Goal: Communication & Community: Answer question/provide support

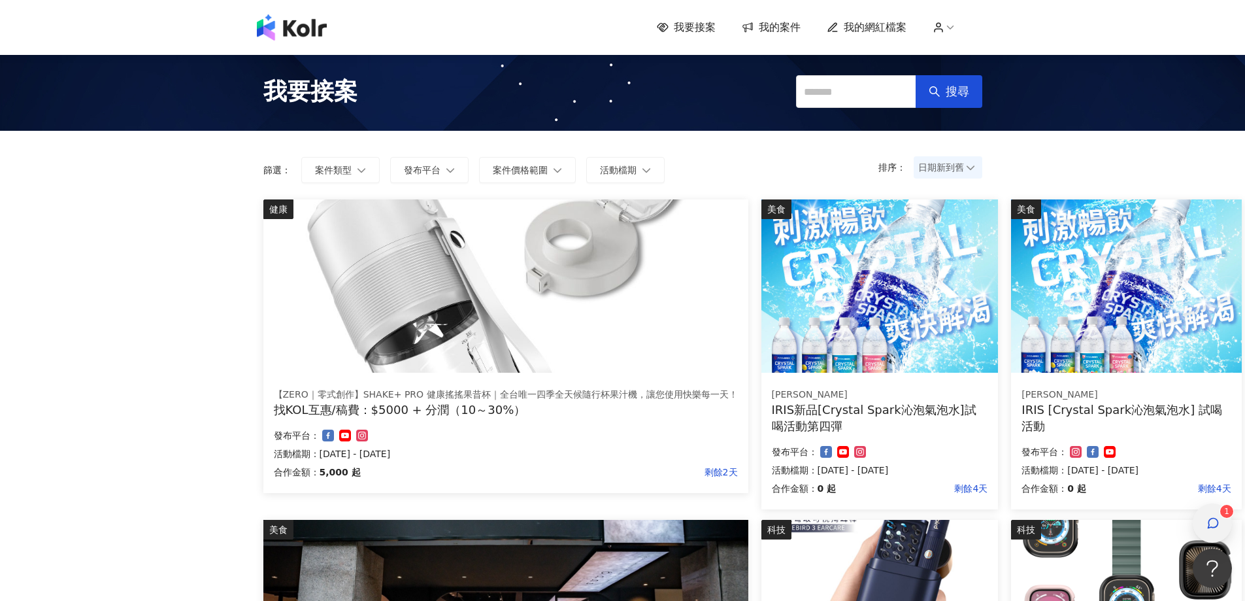
click at [1212, 521] on icon "button" at bounding box center [1213, 522] width 13 height 13
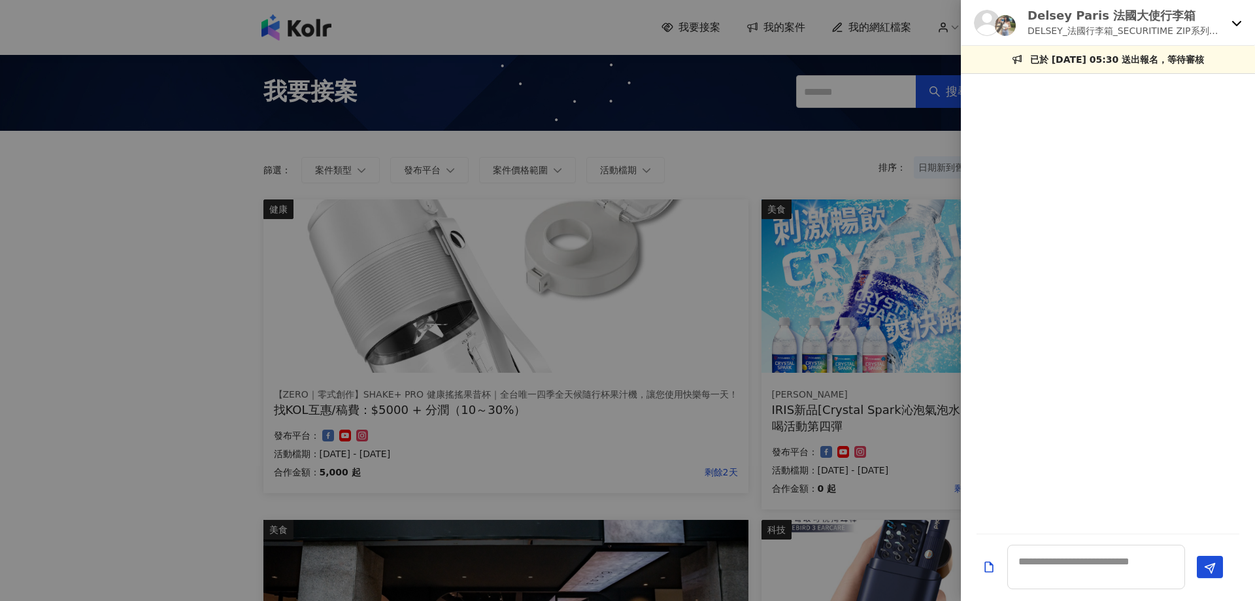
click at [1241, 25] on icon at bounding box center [1237, 23] width 10 height 10
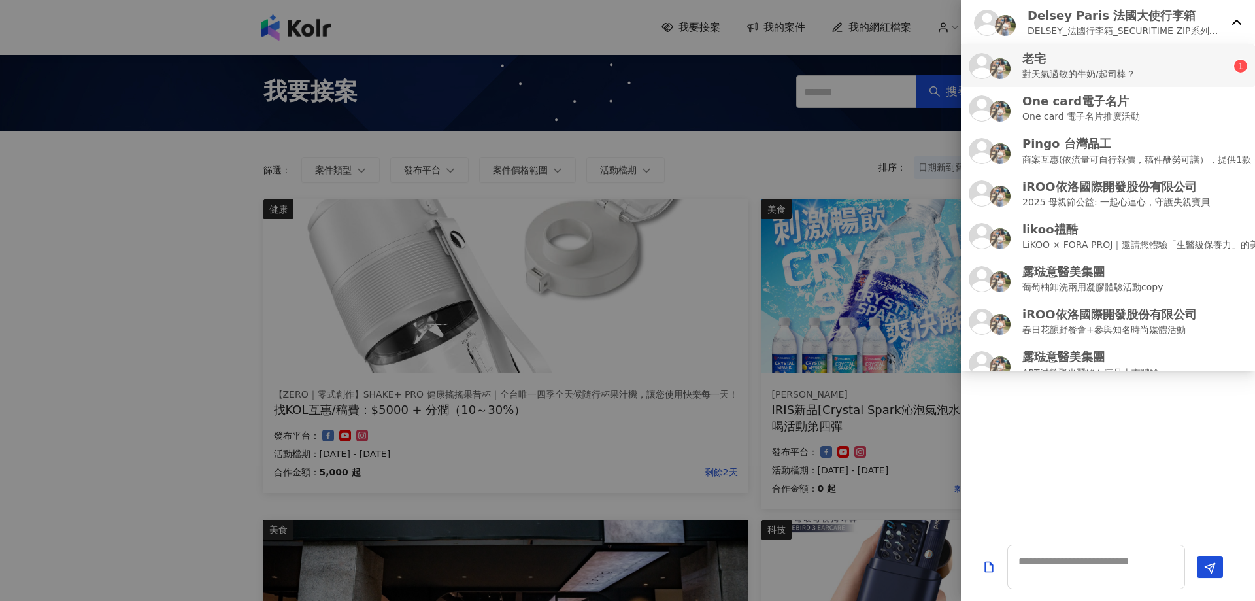
click at [1148, 68] on div "老宅 對天氣過敏的牛奶/起司棒？" at bounding box center [1101, 65] width 265 height 31
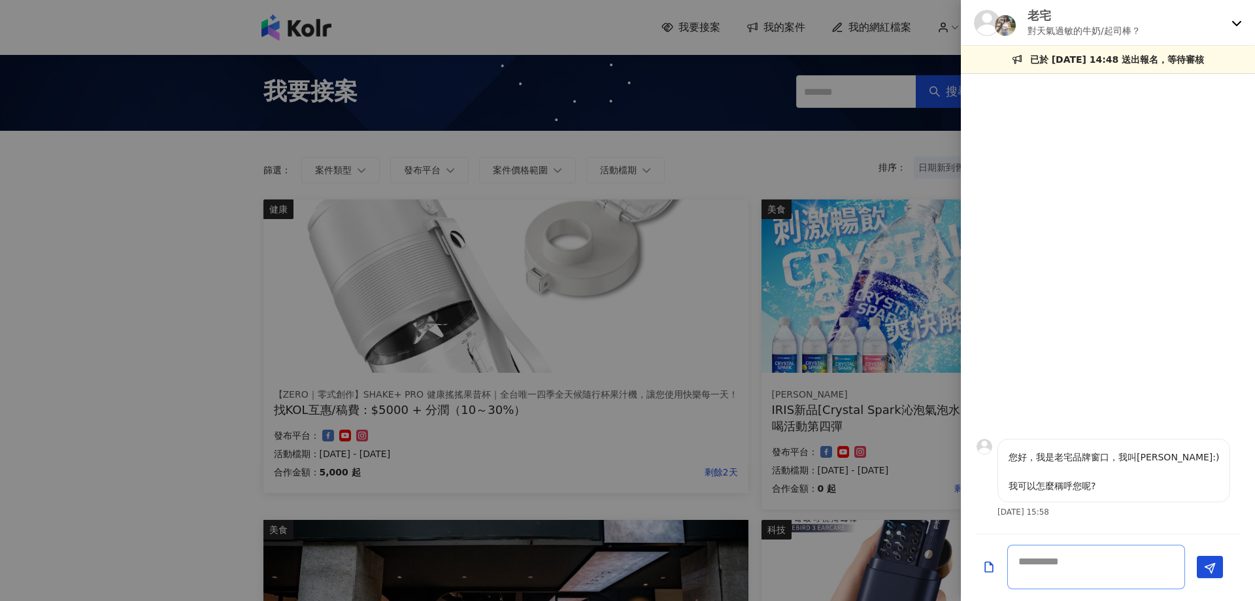
click at [1081, 568] on textarea at bounding box center [1096, 567] width 178 height 44
type textarea "*"
paste textarea "*"
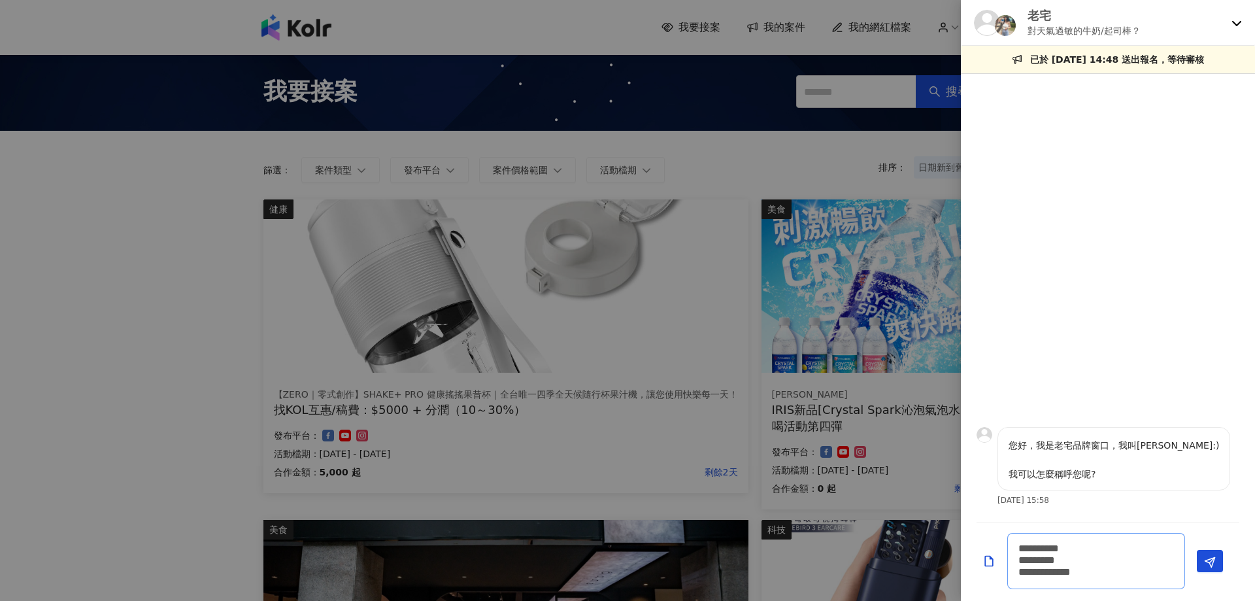
type textarea "**********"
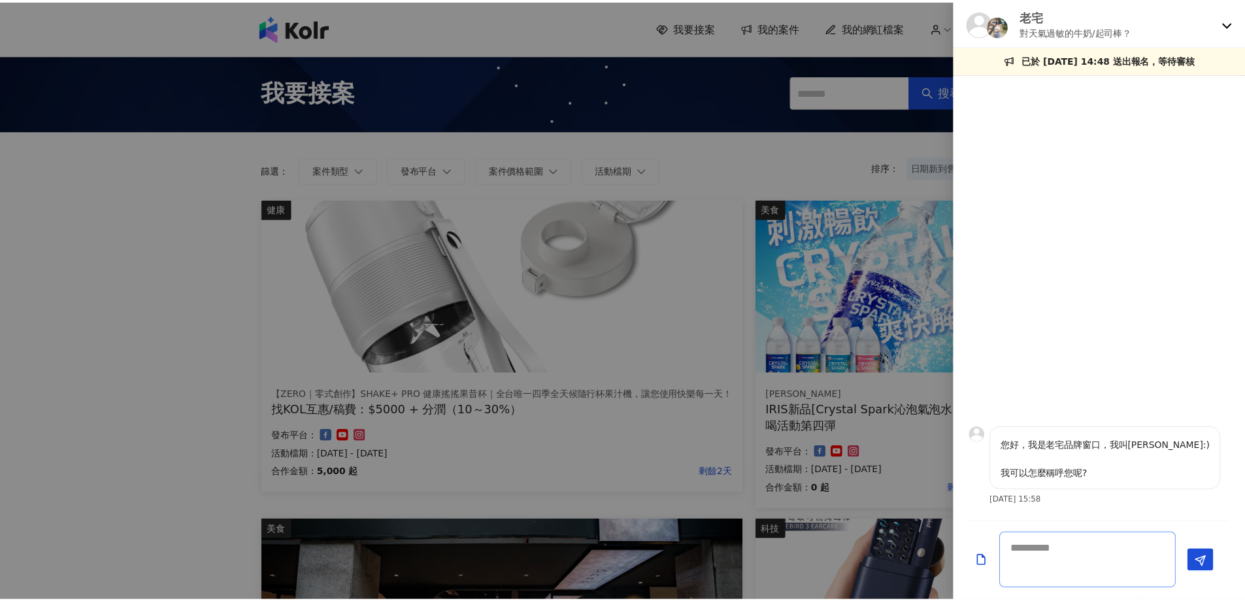
scroll to position [0, 0]
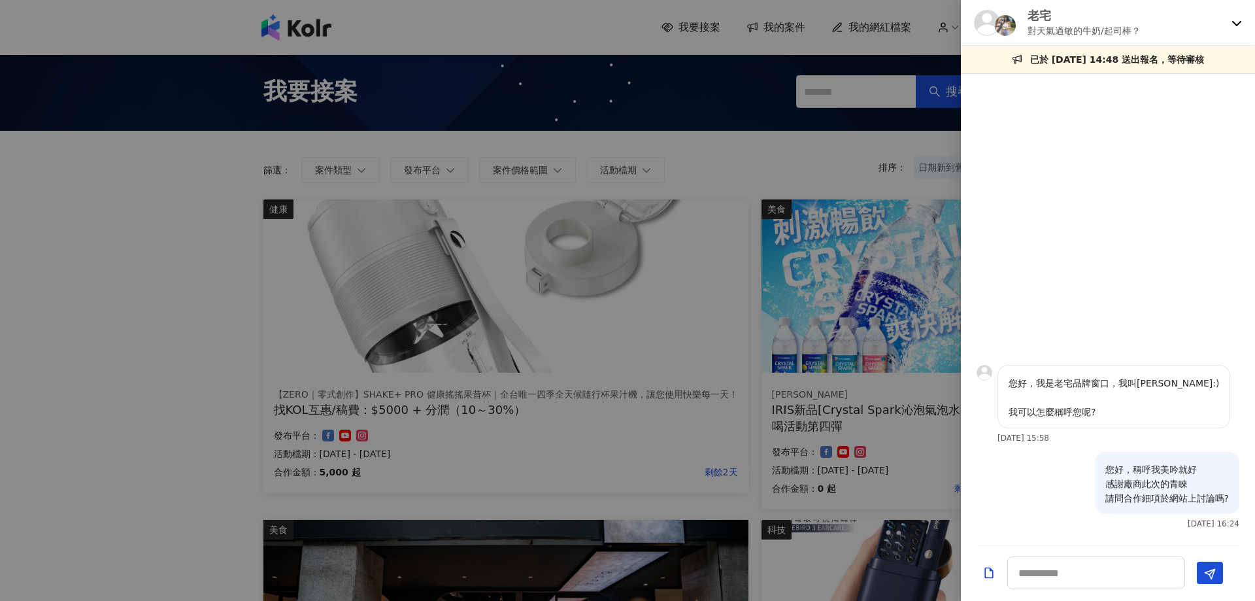
click at [844, 160] on div at bounding box center [627, 300] width 1255 height 601
